Goal: Transaction & Acquisition: Book appointment/travel/reservation

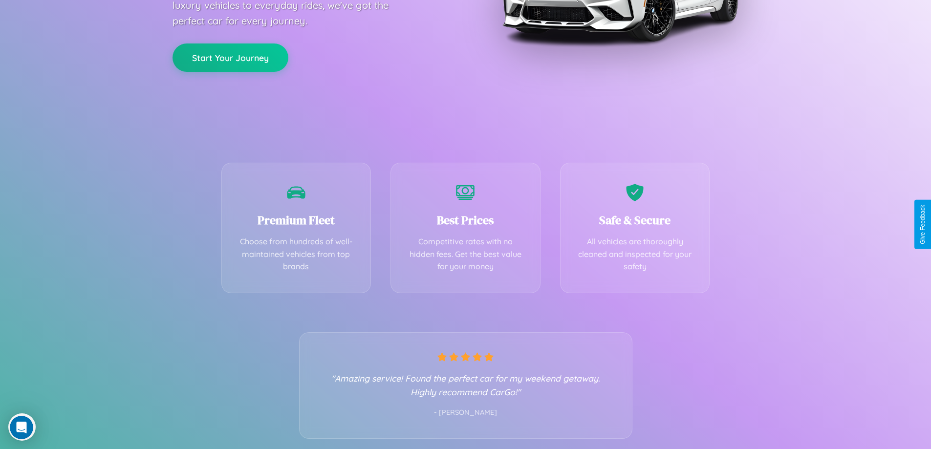
scroll to position [193, 0]
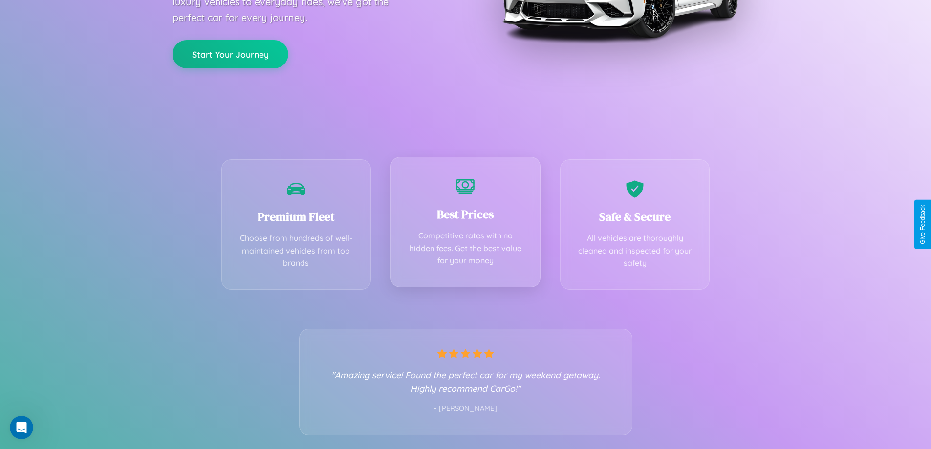
click at [465, 224] on div "Best Prices Competitive rates with no hidden fees. Get the best value for your …" at bounding box center [466, 222] width 150 height 131
click at [230, 53] on button "Start Your Journey" at bounding box center [231, 53] width 116 height 28
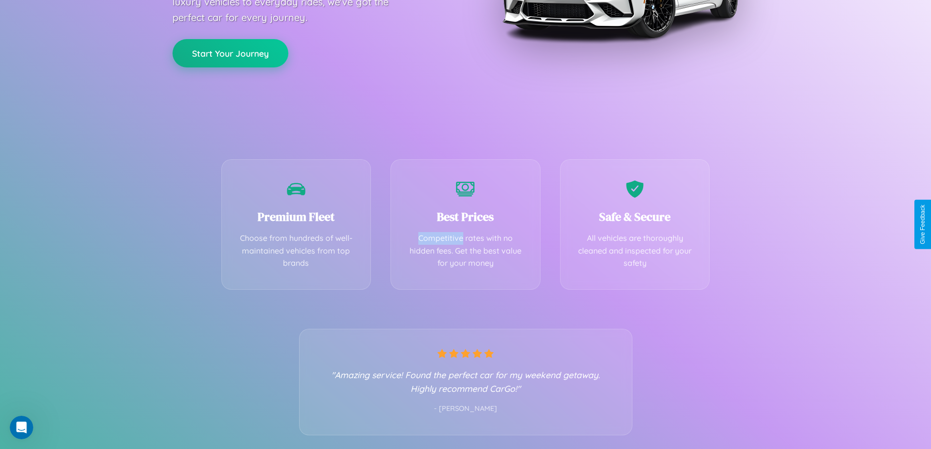
click at [230, 53] on button "Start Your Journey" at bounding box center [231, 53] width 116 height 28
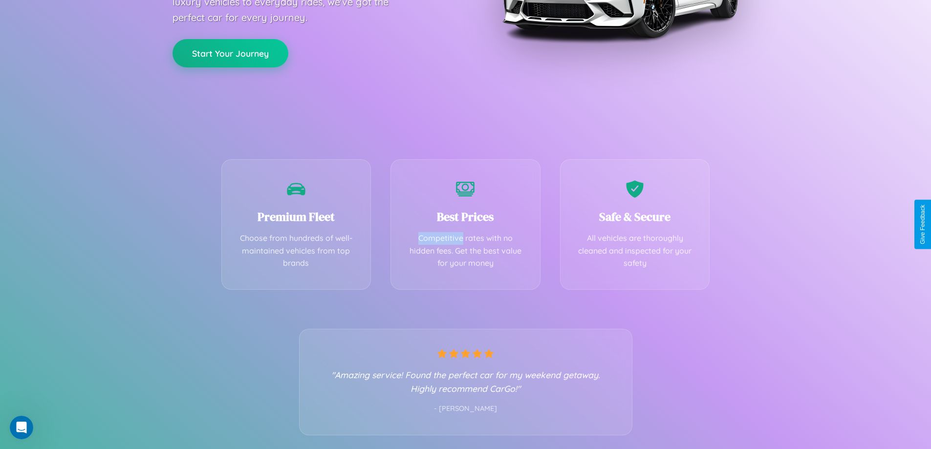
click at [230, 53] on button "Start Your Journey" at bounding box center [231, 53] width 116 height 28
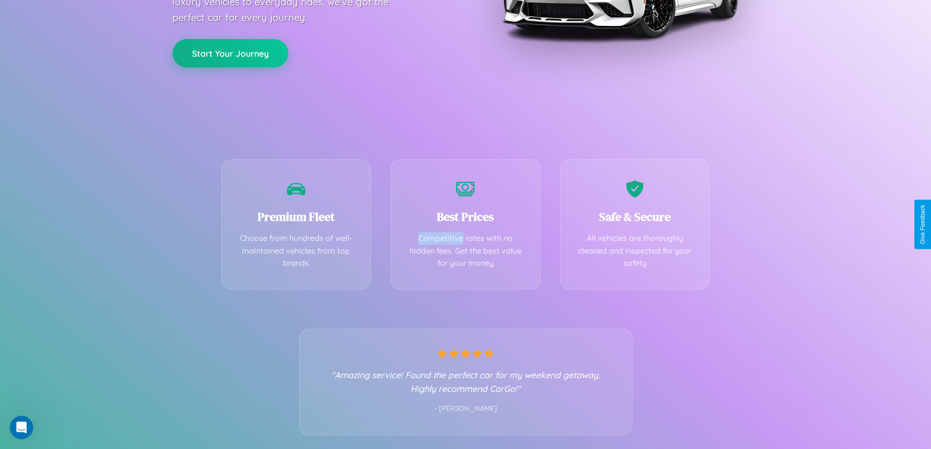
click at [230, 53] on button "Start Your Journey" at bounding box center [231, 53] width 116 height 28
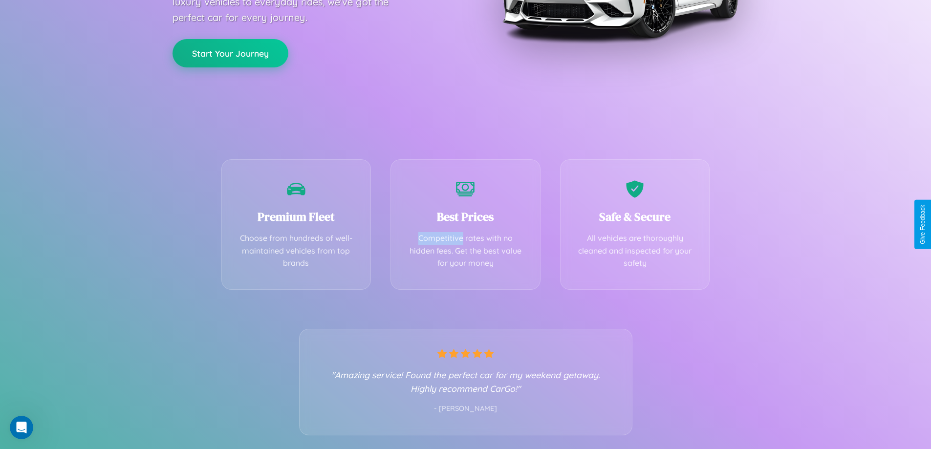
click at [230, 53] on button "Start Your Journey" at bounding box center [231, 53] width 116 height 28
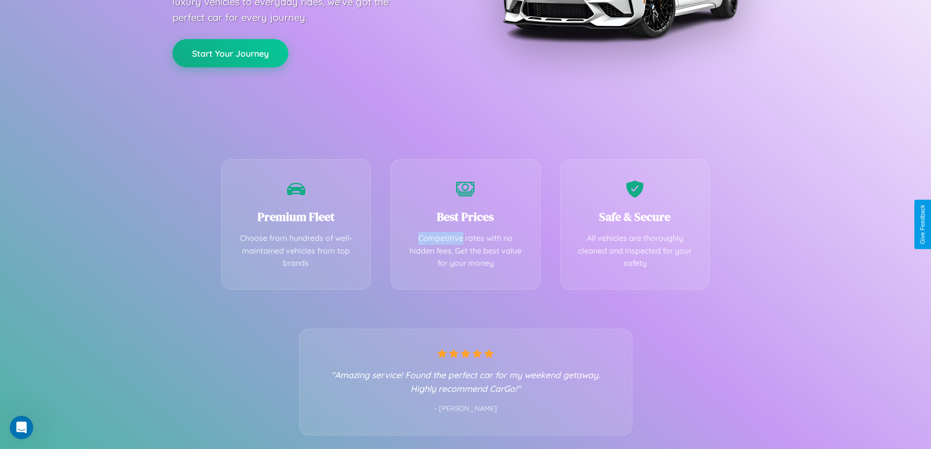
click at [230, 53] on button "Start Your Journey" at bounding box center [231, 53] width 116 height 28
